Goal: Transaction & Acquisition: Purchase product/service

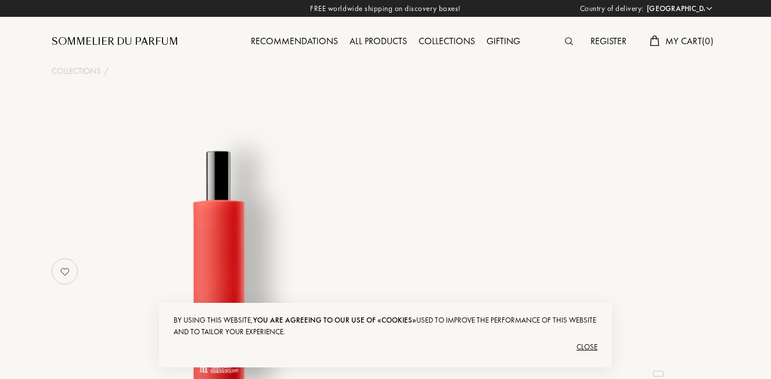
select select "US"
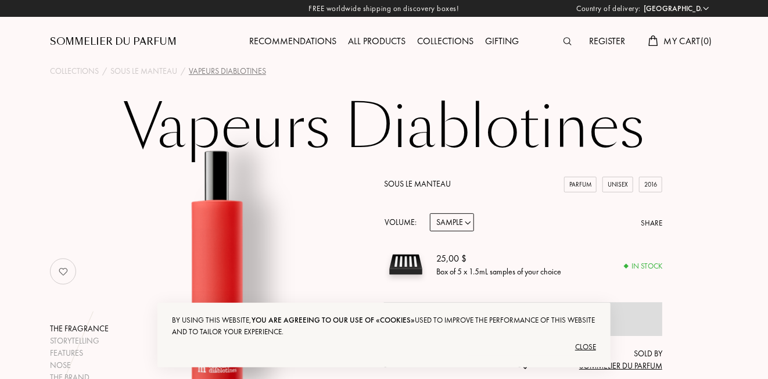
scroll to position [116, 0]
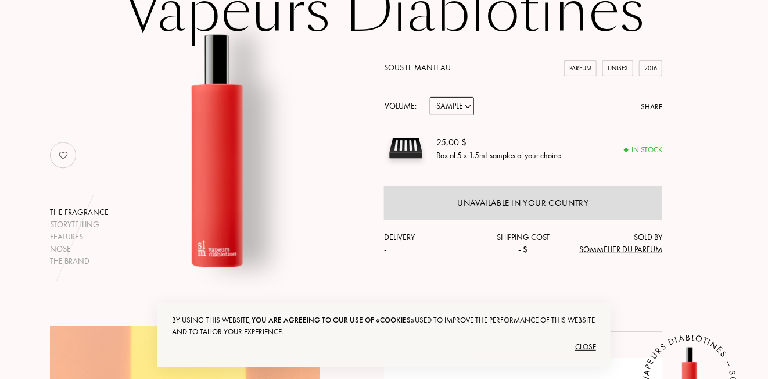
click at [589, 340] on div "Close" at bounding box center [384, 346] width 424 height 19
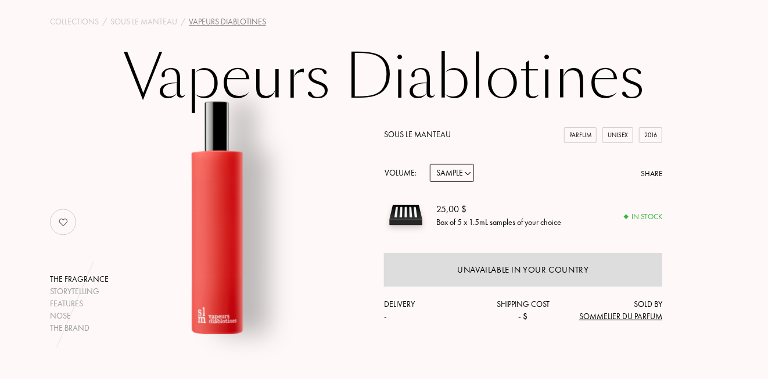
scroll to position [11, 0]
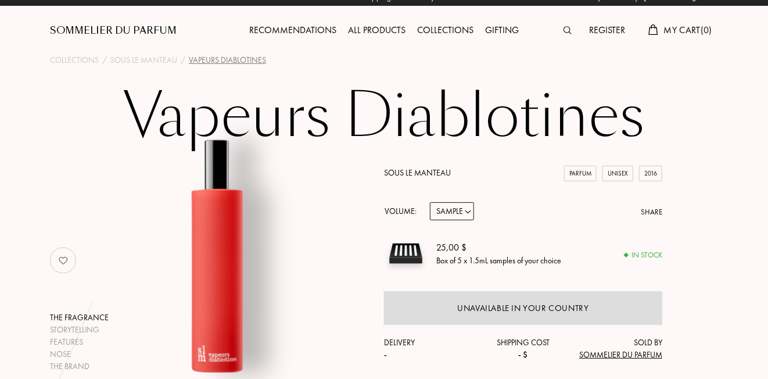
click at [460, 215] on select "Sample 14mL 50mL 100mL" at bounding box center [452, 211] width 44 height 18
select select "1"
click at [430, 203] on select "Sample 14mL 50mL 100mL" at bounding box center [452, 211] width 44 height 18
select select "1"
click at [469, 213] on select "Sample 14mL 50mL 100mL" at bounding box center [452, 211] width 44 height 18
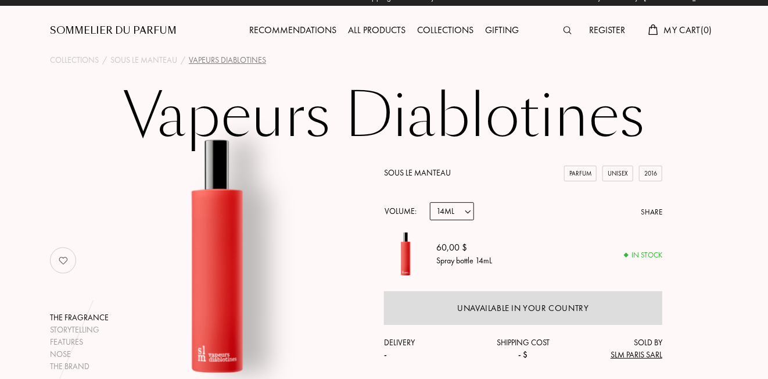
select select "2"
click at [430, 203] on select "Sample 14mL 50mL 100mL" at bounding box center [452, 211] width 44 height 18
select select "2"
click at [465, 210] on select "Sample 14mL 50mL 100mL" at bounding box center [452, 211] width 44 height 18
select select "1"
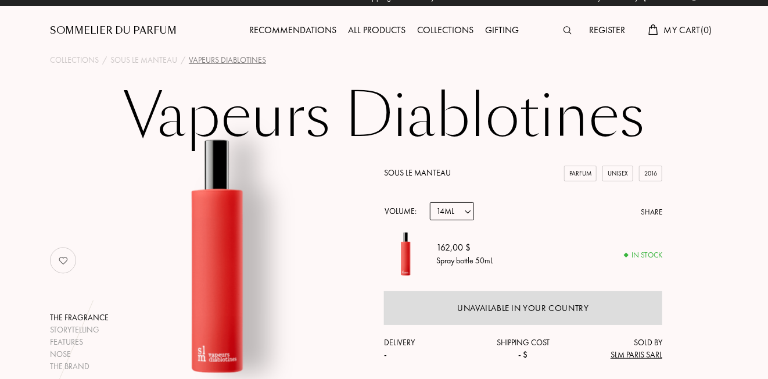
click at [430, 203] on select "Sample 14mL 50mL 100mL" at bounding box center [452, 211] width 44 height 18
select select "1"
click at [610, 34] on div "Register" at bounding box center [607, 30] width 48 height 15
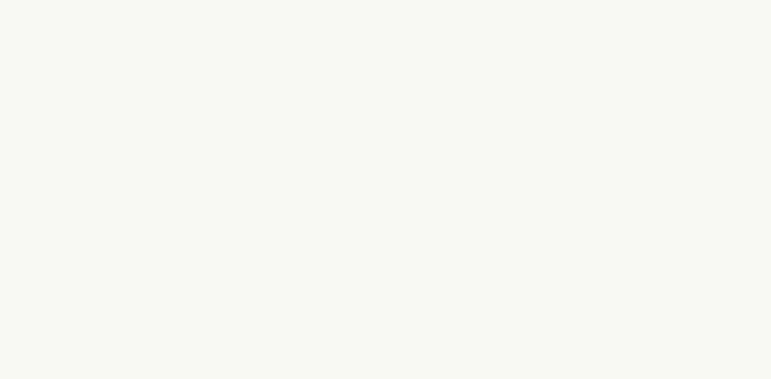
select select "US"
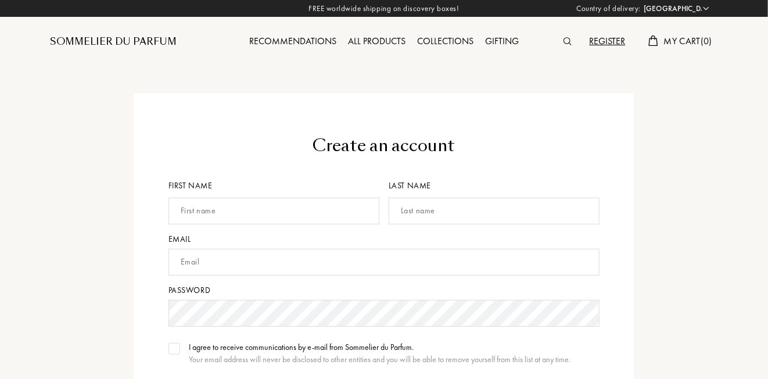
click at [301, 213] on input "text" at bounding box center [273, 210] width 211 height 27
click at [343, 211] on input "text" at bounding box center [273, 210] width 211 height 27
type input "Kim"
type input "M"
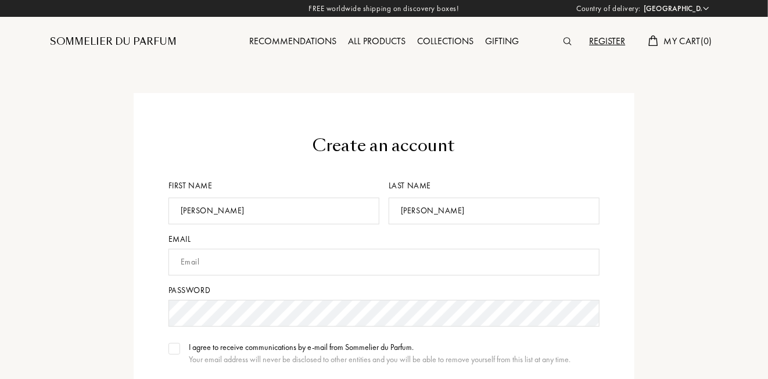
type input "Bennett"
type input "kmcdonald33106@yahoo.com"
drag, startPoint x: 610, startPoint y: 280, endPoint x: 616, endPoint y: 278, distance: 6.8
click at [610, 280] on div "Create an account First name Kim Last name Bennett Email kmcdonald33106@yahoo.c…" at bounding box center [384, 325] width 501 height 465
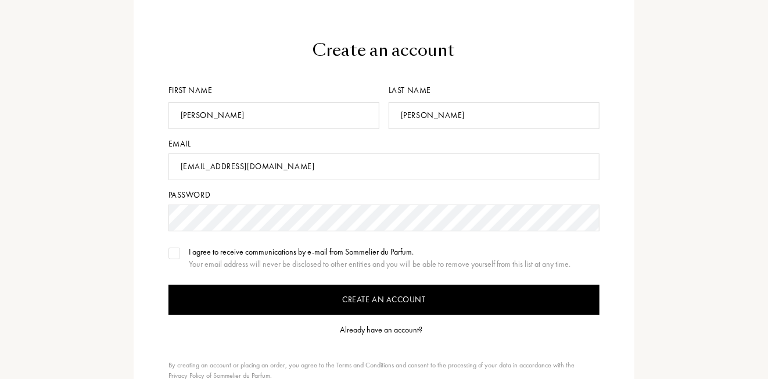
scroll to position [116, 0]
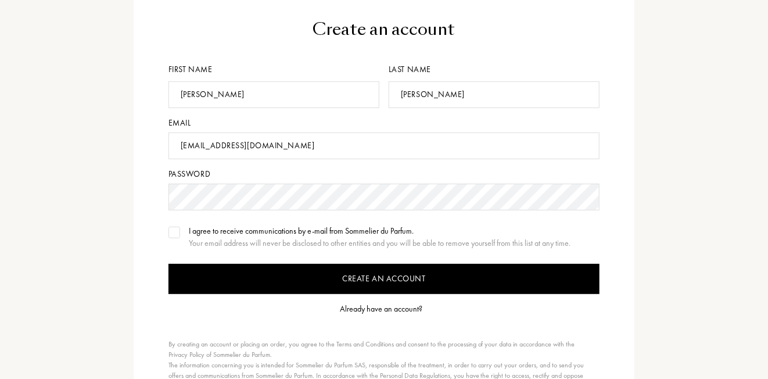
click at [173, 234] on img at bounding box center [174, 232] width 8 height 6
click at [269, 272] on input "Create an account" at bounding box center [383, 279] width 431 height 30
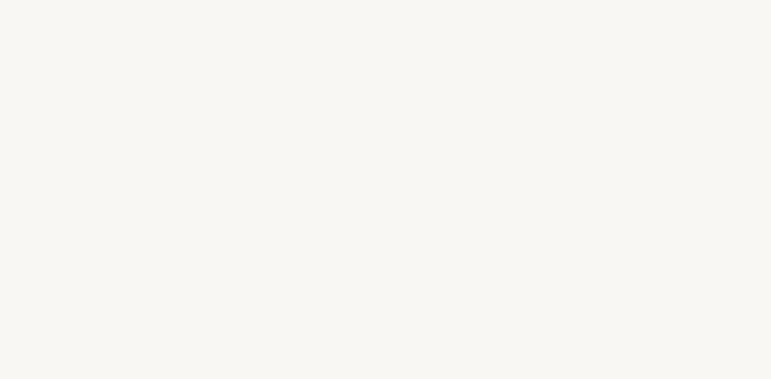
select select "US"
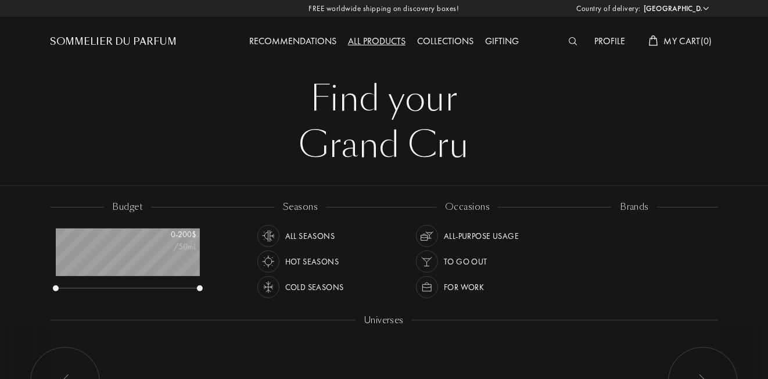
scroll to position [58, 144]
